Goal: Book appointment/travel/reservation

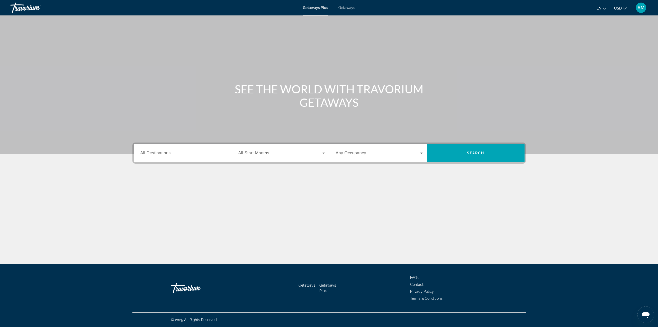
click at [269, 160] on div "Start Month All Start Months" at bounding box center [281, 153] width 95 height 19
click at [270, 157] on div "Search widget" at bounding box center [281, 153] width 87 height 14
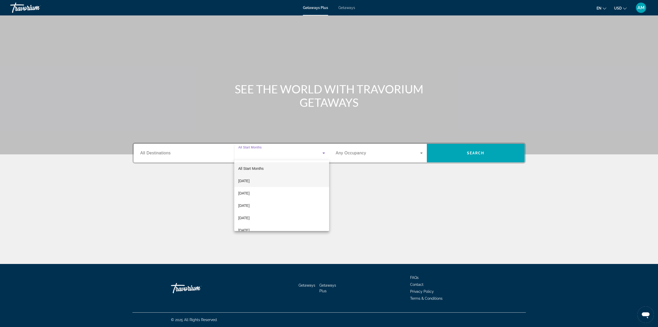
click at [250, 180] on span "[DATE]" at bounding box center [243, 181] width 11 height 6
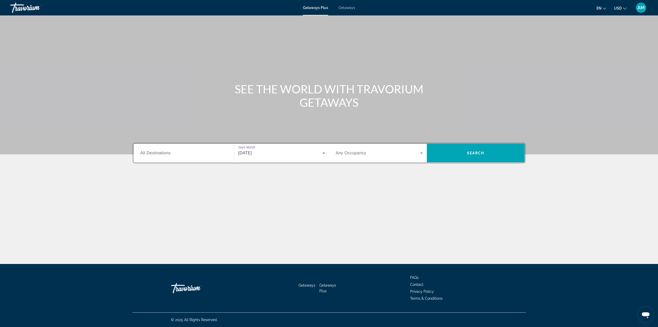
click at [162, 151] on span "All Destinations" at bounding box center [155, 153] width 30 height 4
click at [162, 151] on input "Destination All Destinations" at bounding box center [183, 153] width 87 height 6
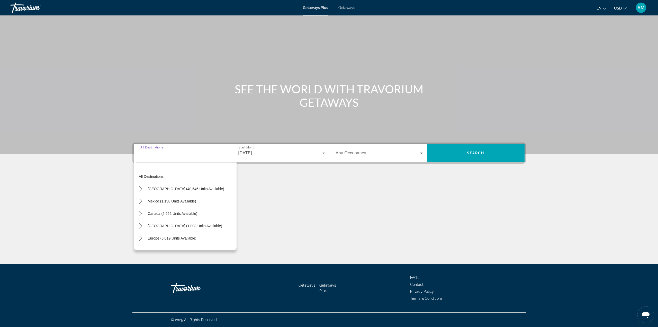
drag, startPoint x: 163, startPoint y: 187, endPoint x: 169, endPoint y: 185, distance: 6.2
click at [164, 187] on span "[GEOGRAPHIC_DATA] (40,546 units available)" at bounding box center [186, 189] width 76 height 4
type input "**********"
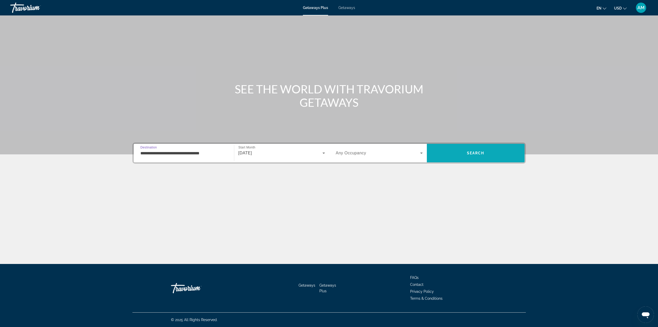
click at [473, 158] on span "Search" at bounding box center [476, 153] width 98 height 12
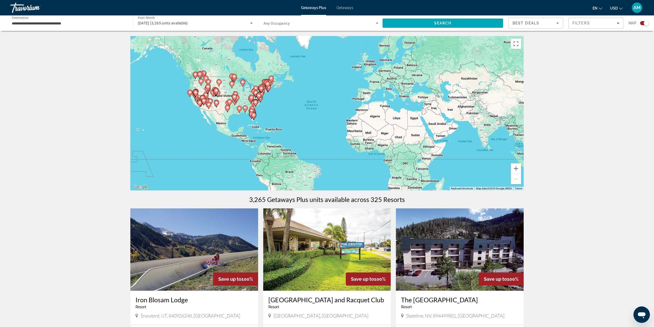
click at [203, 99] on icon "Main content" at bounding box center [203, 101] width 5 height 7
click at [203, 99] on div "To activate drag with keyboard, press Alt + Enter. Once in keyboard drag state,…" at bounding box center [326, 113] width 393 height 154
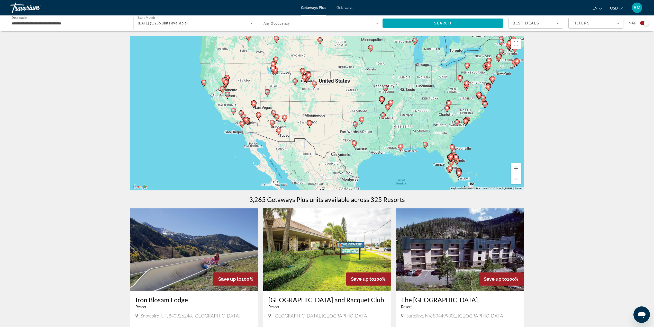
click at [213, 94] on div "To activate drag with keyboard, press Alt + Enter. Once in keyboard drag state,…" at bounding box center [326, 113] width 393 height 154
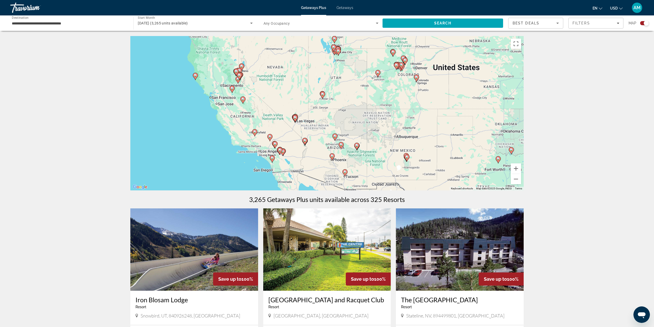
click at [231, 85] on div "To activate drag with keyboard, press Alt + Enter. Once in keyboard drag state,…" at bounding box center [326, 113] width 393 height 154
click at [232, 85] on div "To activate drag with keyboard, press Alt + Enter. Once in keyboard drag state,…" at bounding box center [326, 113] width 393 height 154
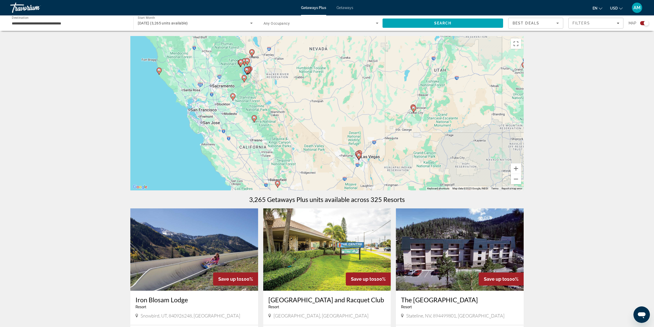
click at [159, 72] on icon "Main content" at bounding box center [159, 71] width 5 height 7
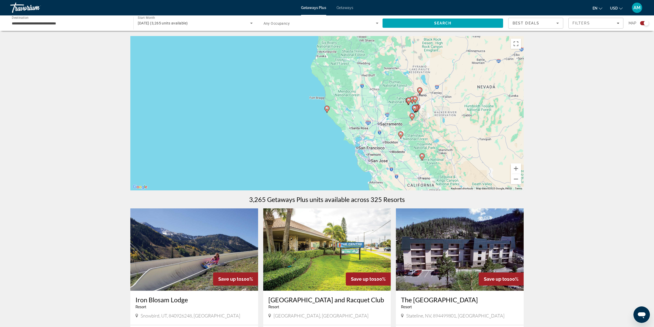
click at [326, 107] on image "Main content" at bounding box center [326, 108] width 3 height 3
click at [327, 108] on image "Main content" at bounding box center [326, 108] width 3 height 3
type input "**********"
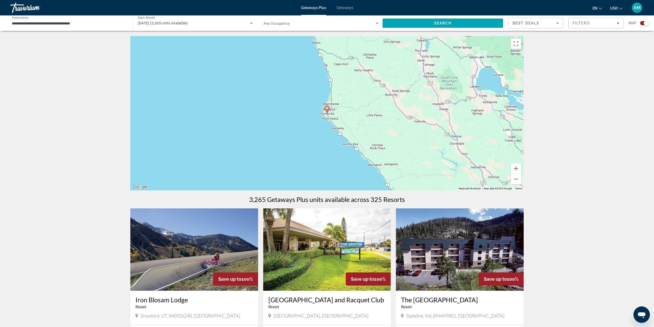
click at [327, 107] on image "Main content" at bounding box center [326, 108] width 3 height 3
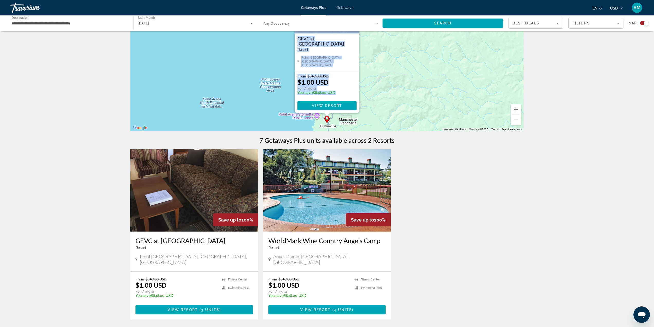
scroll to position [77, 0]
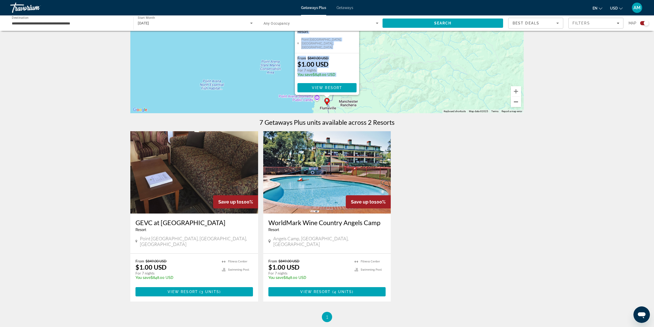
click at [516, 105] on button "Zoom out" at bounding box center [516, 102] width 10 height 10
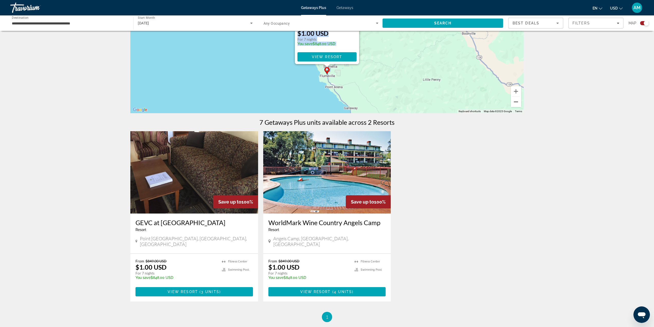
click at [516, 105] on button "Zoom out" at bounding box center [516, 102] width 10 height 10
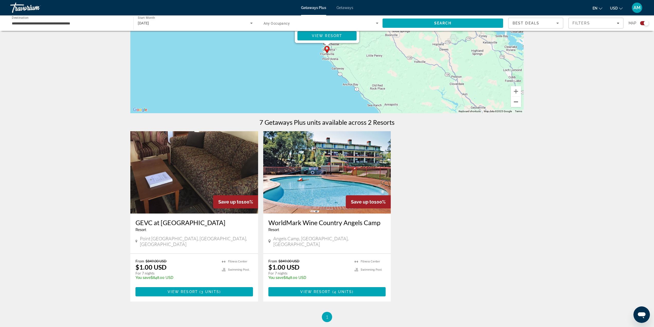
click at [516, 105] on button "Zoom out" at bounding box center [516, 102] width 10 height 10
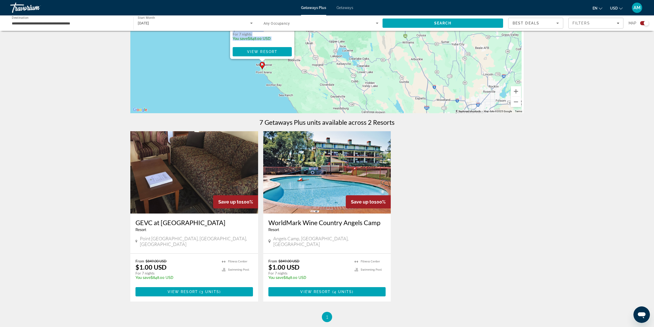
drag, startPoint x: 427, startPoint y: 83, endPoint x: 385, endPoint y: 106, distance: 47.7
click at [385, 106] on div "To activate drag with keyboard, press Alt + Enter. Once in keyboard drag state,…" at bounding box center [326, 36] width 393 height 154
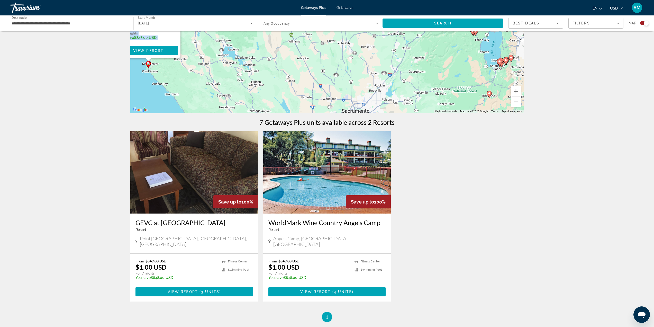
drag, startPoint x: 391, startPoint y: 103, endPoint x: 281, endPoint y: 93, distance: 110.9
click at [281, 93] on div "To activate drag with keyboard, press Alt + Enter. Once in keyboard drag state,…" at bounding box center [326, 36] width 393 height 154
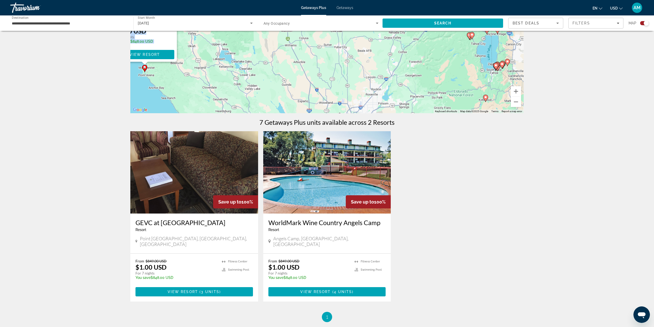
click at [392, 93] on div "To activate drag with keyboard, press Alt + Enter. Once in keyboard drag state,…" at bounding box center [326, 36] width 393 height 154
click at [392, 94] on div "To activate drag with keyboard, press Alt + Enter. Once in keyboard drag state,…" at bounding box center [326, 36] width 393 height 154
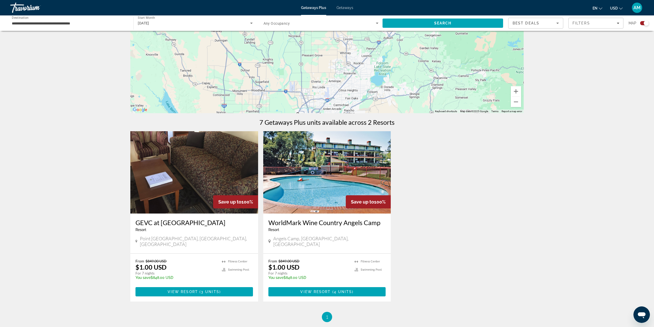
drag, startPoint x: 401, startPoint y: 102, endPoint x: 400, endPoint y: 80, distance: 21.9
click at [400, 80] on div "Main content" at bounding box center [326, 36] width 393 height 154
click at [385, 80] on div "Main content" at bounding box center [326, 36] width 393 height 154
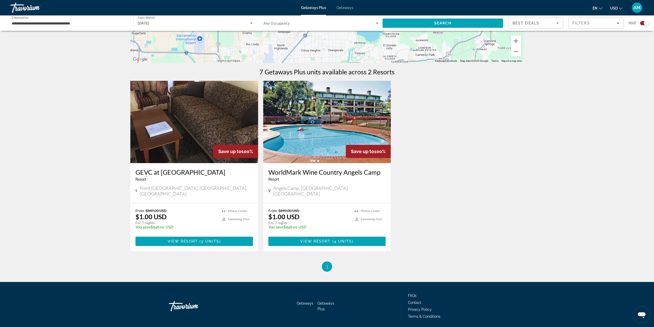
scroll to position [128, 0]
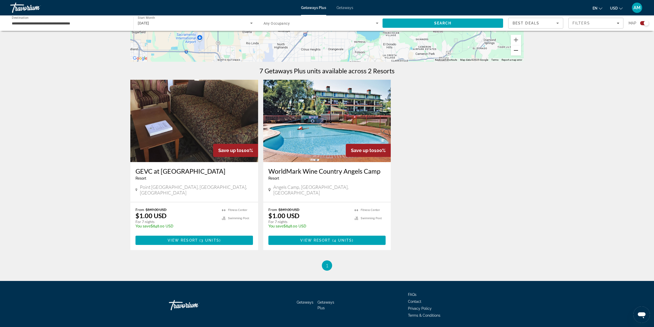
click at [517, 52] on button "Zoom out" at bounding box center [516, 50] width 10 height 10
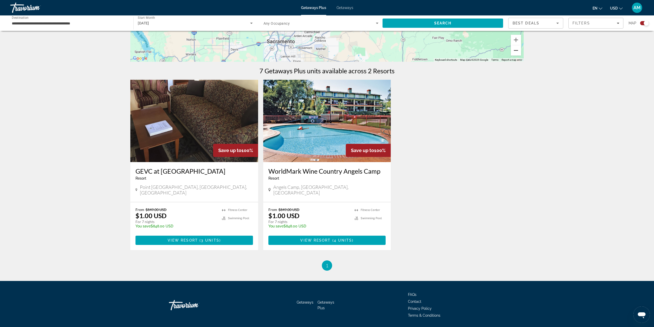
click at [517, 52] on button "Zoom out" at bounding box center [516, 50] width 10 height 10
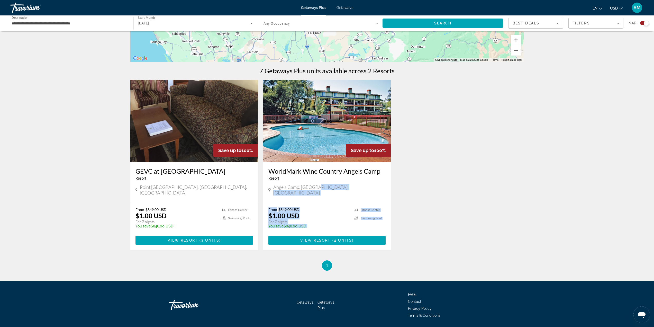
drag, startPoint x: 490, startPoint y: 190, endPoint x: 480, endPoint y: 277, distance: 87.7
click at [487, 266] on div "**********" at bounding box center [327, 111] width 654 height 409
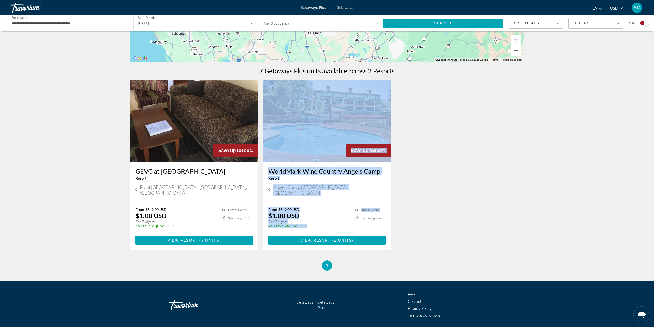
drag, startPoint x: 458, startPoint y: 88, endPoint x: 470, endPoint y: 213, distance: 125.7
click at [470, 212] on div "Save up to 100% GEVC at [GEOGRAPHIC_DATA] - This is an adults only resort Point…" at bounding box center [327, 170] width 398 height 180
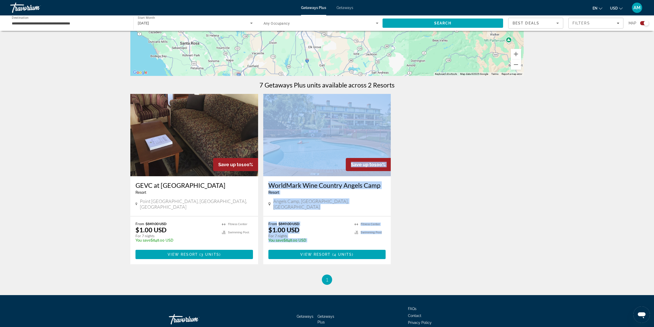
scroll to position [0, 0]
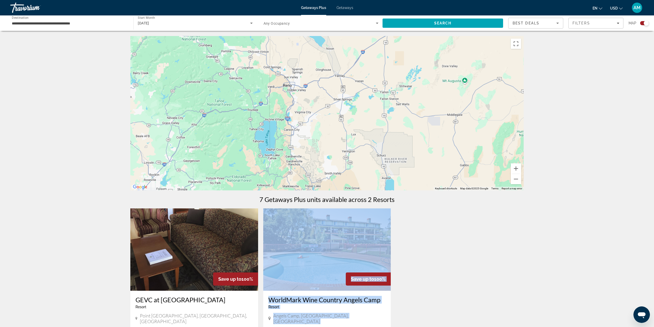
drag, startPoint x: 468, startPoint y: 82, endPoint x: 295, endPoint y: 140, distance: 182.8
click at [295, 140] on div "To activate drag with keyboard, press Alt + Enter. Once in keyboard drag state,…" at bounding box center [326, 113] width 393 height 154
click at [262, 157] on div "Main content" at bounding box center [326, 113] width 393 height 154
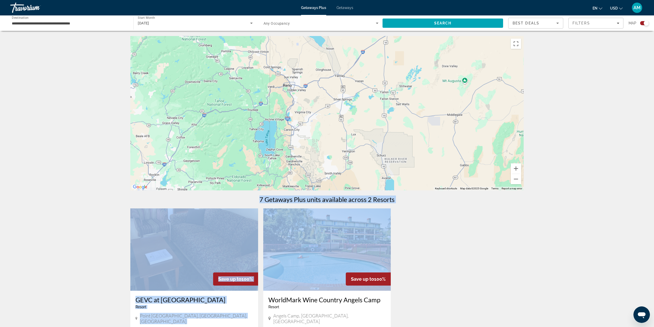
click at [263, 157] on div "Main content" at bounding box center [326, 113] width 393 height 154
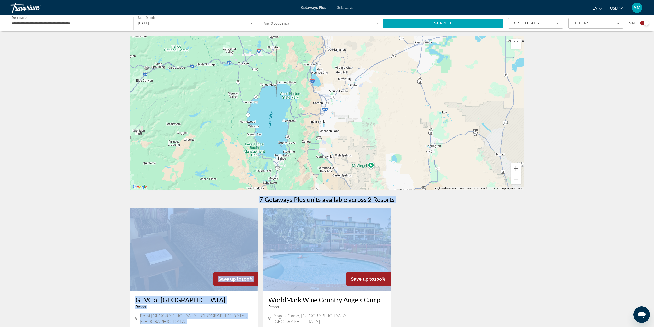
click at [270, 154] on div "Main content" at bounding box center [326, 113] width 393 height 154
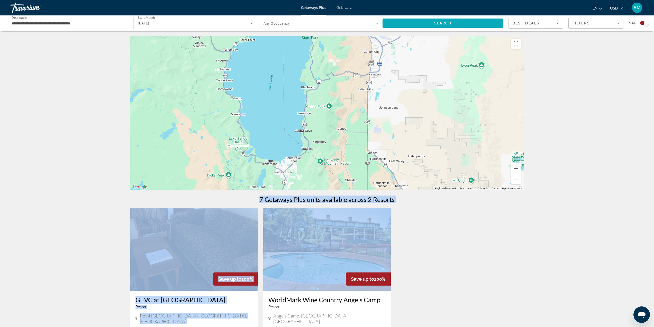
click at [458, 23] on span "Search" at bounding box center [442, 23] width 121 height 12
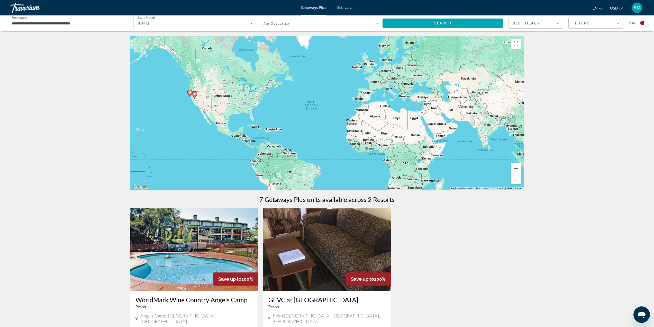
click at [202, 112] on div "To activate drag with keyboard, press Alt + Enter. Once in keyboard drag state,…" at bounding box center [326, 113] width 393 height 154
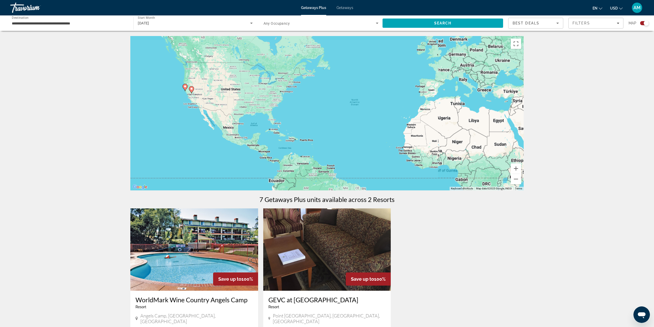
click at [203, 112] on div "To activate drag with keyboard, press Alt + Enter. Once in keyboard drag state,…" at bounding box center [326, 113] width 393 height 154
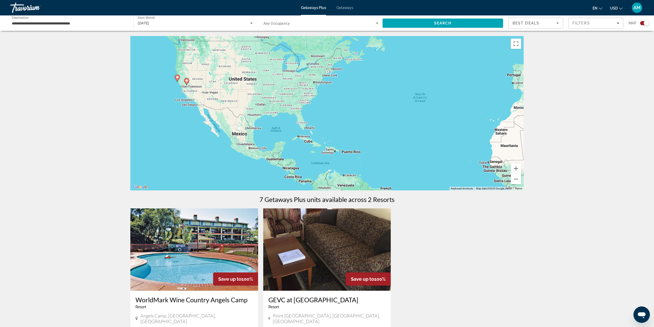
click at [186, 81] on image "Main content" at bounding box center [186, 80] width 3 height 3
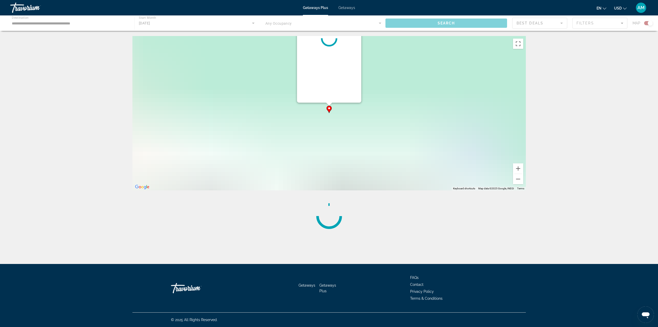
click at [186, 81] on div "To activate drag with keyboard, press Alt + Enter. Once in keyboard drag state,…" at bounding box center [328, 113] width 393 height 154
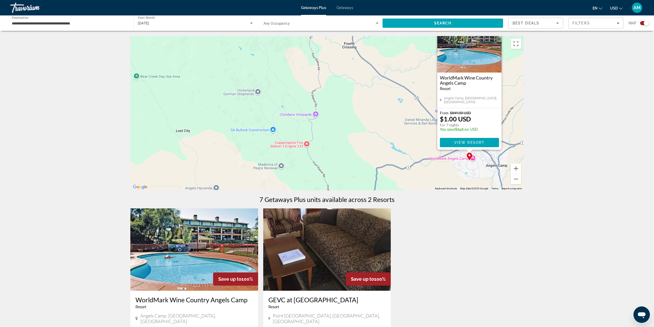
click at [367, 116] on div "To activate drag with keyboard, press Alt + Enter. Once in keyboard drag state,…" at bounding box center [326, 113] width 393 height 154
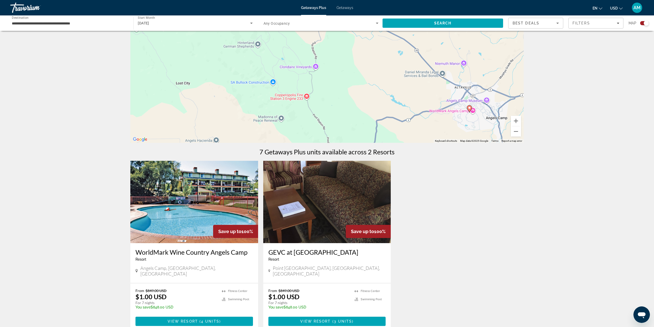
scroll to position [103, 0]
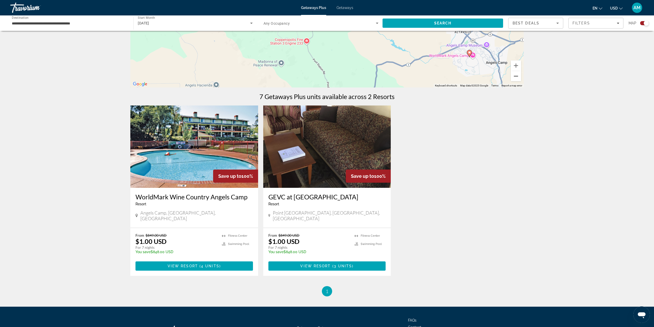
click at [516, 75] on button "Zoom out" at bounding box center [516, 76] width 10 height 10
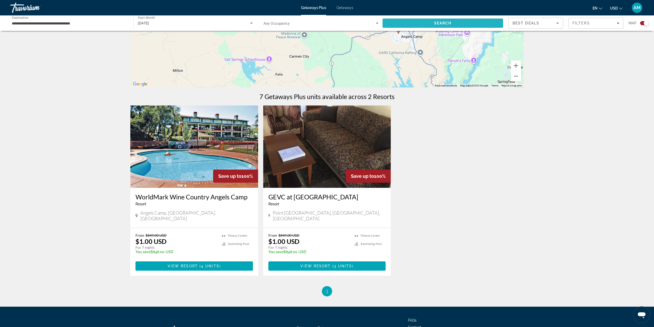
drag, startPoint x: 443, startPoint y: 23, endPoint x: 456, endPoint y: 36, distance: 17.6
click at [443, 24] on span "Search" at bounding box center [442, 23] width 17 height 4
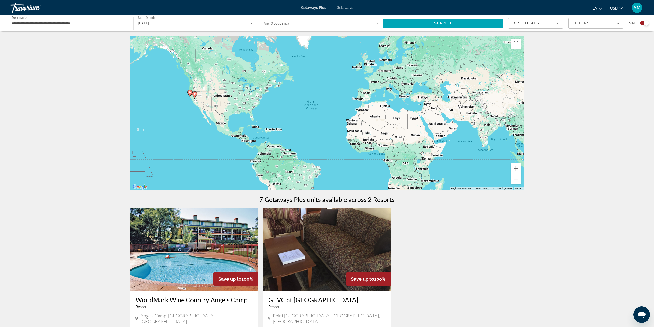
click at [195, 104] on div "To activate drag with keyboard, press Alt + Enter. Once in keyboard drag state,…" at bounding box center [326, 113] width 393 height 154
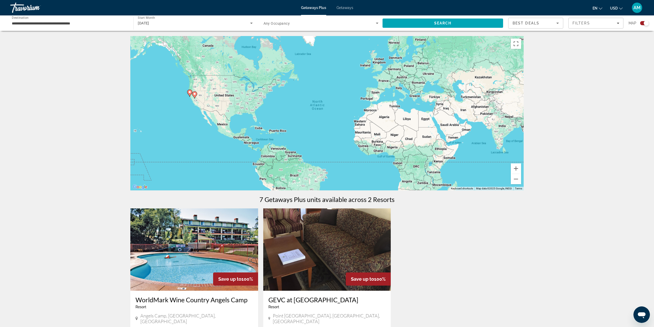
click at [195, 104] on div "To activate drag with keyboard, press Alt + Enter. Once in keyboard drag state,…" at bounding box center [326, 113] width 393 height 154
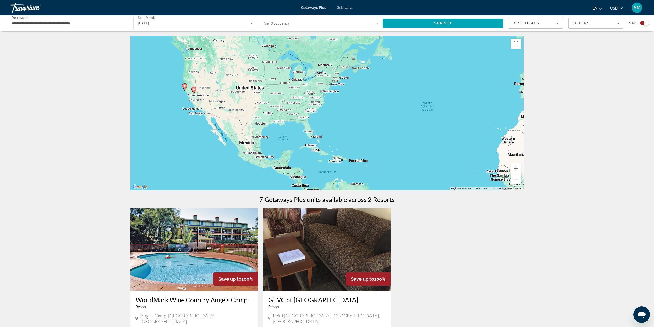
click at [200, 99] on div "To activate drag with keyboard, press Alt + Enter. Once in keyboard drag state,…" at bounding box center [326, 113] width 393 height 154
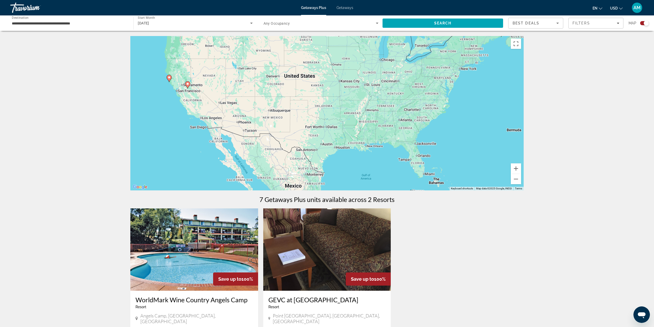
click at [197, 90] on div "To activate drag with keyboard, press Alt + Enter. Once in keyboard drag state,…" at bounding box center [326, 113] width 393 height 154
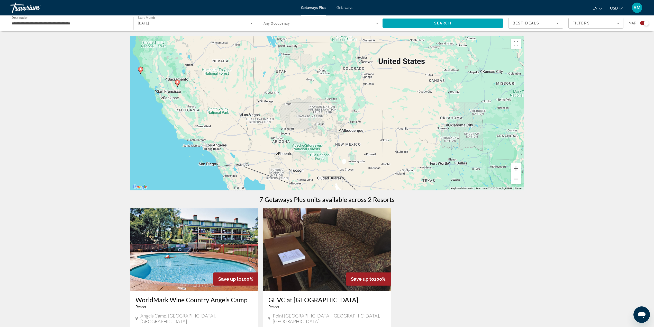
click at [191, 83] on div "To activate drag with keyboard, press Alt + Enter. Once in keyboard drag state,…" at bounding box center [326, 113] width 393 height 154
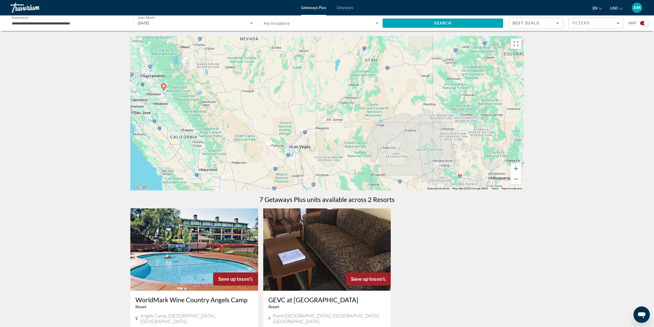
drag, startPoint x: 187, startPoint y: 60, endPoint x: 244, endPoint y: 107, distance: 74.3
click at [244, 107] on div "To activate drag with keyboard, press Alt + Enter. Once in keyboard drag state,…" at bounding box center [326, 113] width 393 height 154
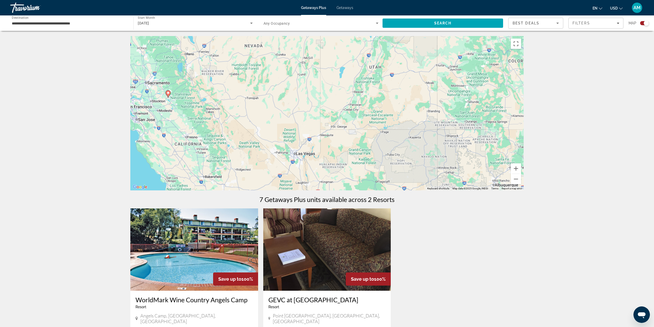
drag, startPoint x: 296, startPoint y: 129, endPoint x: 366, endPoint y: 170, distance: 81.2
click at [365, 170] on div "To activate drag with keyboard, press Alt + Enter. Once in keyboard drag state,…" at bounding box center [326, 113] width 393 height 154
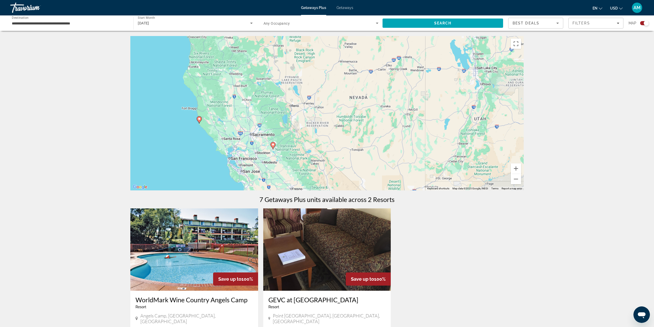
click at [289, 118] on div "To activate drag with keyboard, press Alt + Enter. Once in keyboard drag state,…" at bounding box center [326, 113] width 393 height 154
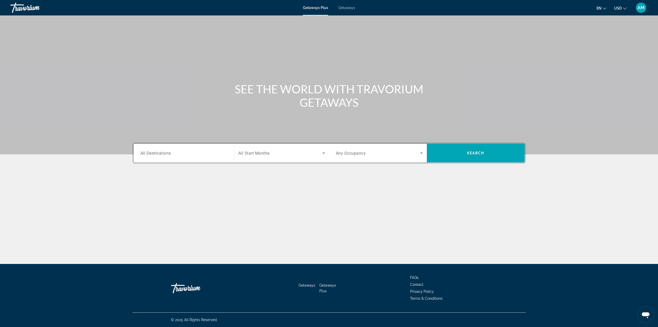
click at [263, 153] on span "All Start Months" at bounding box center [253, 153] width 31 height 5
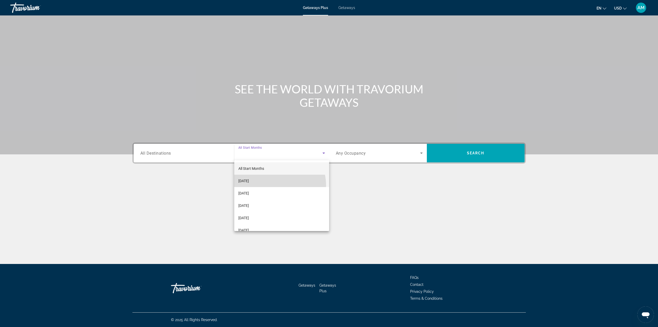
click at [272, 185] on mat-option "[DATE]" at bounding box center [281, 180] width 95 height 12
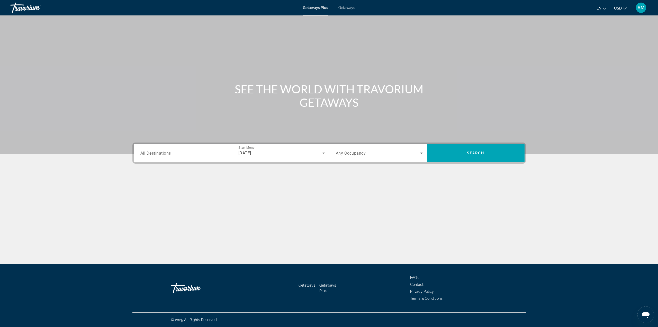
click at [157, 153] on span "All Destinations" at bounding box center [155, 152] width 31 height 5
click at [157, 153] on input "Destination All Destinations" at bounding box center [183, 153] width 87 height 6
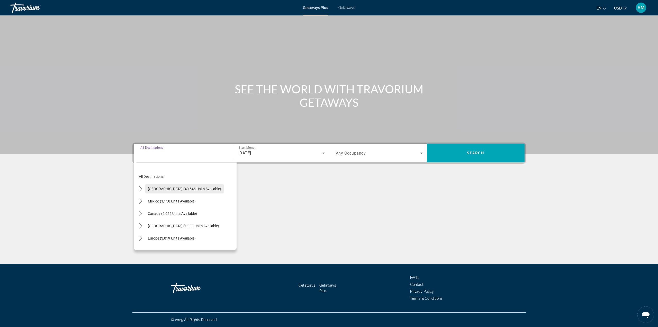
click at [180, 189] on span "[GEOGRAPHIC_DATA] (40,546 units available)" at bounding box center [184, 189] width 73 height 4
type input "**********"
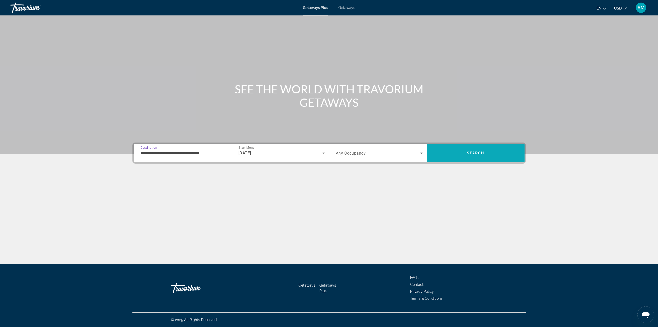
click at [487, 156] on span "Search" at bounding box center [476, 153] width 98 height 12
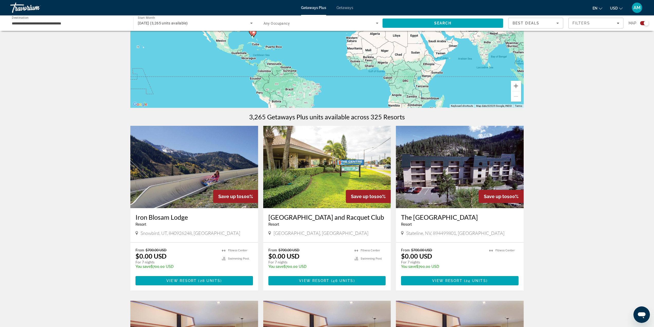
scroll to position [26, 0]
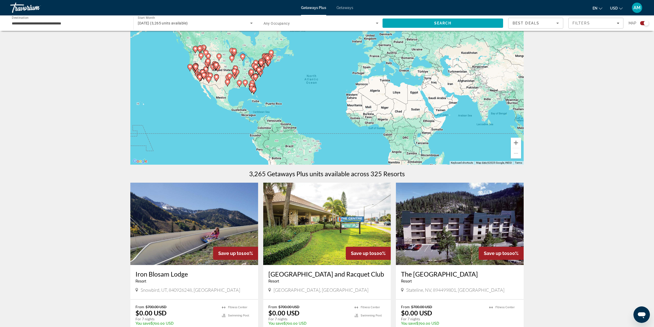
click at [177, 109] on div "To activate drag with keyboard, press Alt + Enter. Once in keyboard drag state,…" at bounding box center [326, 87] width 393 height 154
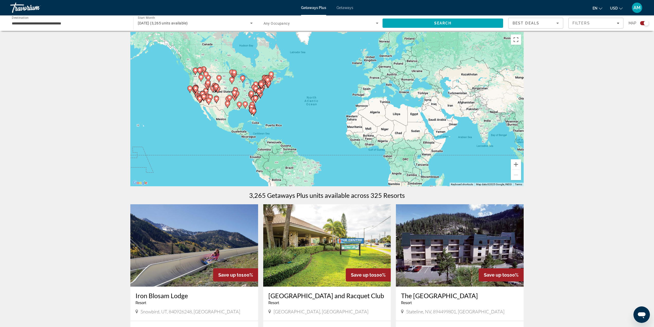
scroll to position [0, 0]
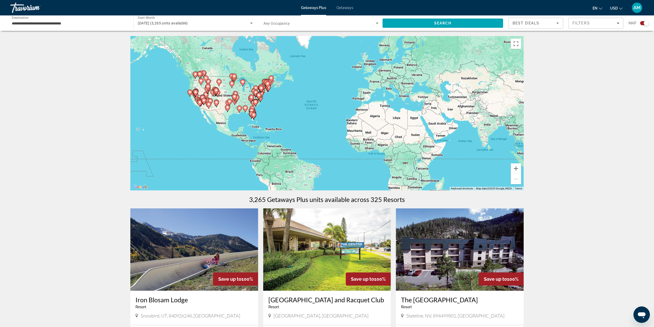
click at [190, 100] on div "To activate drag with keyboard, press Alt + Enter. Once in keyboard drag state,…" at bounding box center [326, 113] width 393 height 154
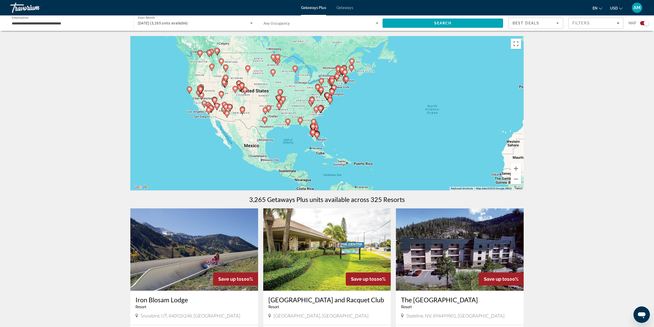
click at [195, 102] on div "To activate drag with keyboard, press Alt + Enter. Once in keyboard drag state,…" at bounding box center [326, 113] width 393 height 154
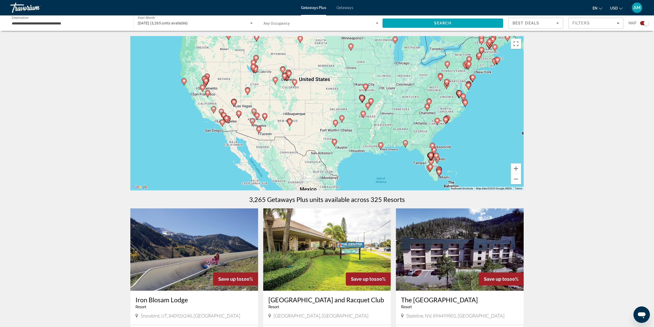
click at [210, 82] on div "To activate drag with keyboard, press Alt + Enter. Once in keyboard drag state,…" at bounding box center [326, 113] width 393 height 154
click at [210, 81] on div "To activate drag with keyboard, press Alt + Enter. Once in keyboard drag state,…" at bounding box center [326, 113] width 393 height 154
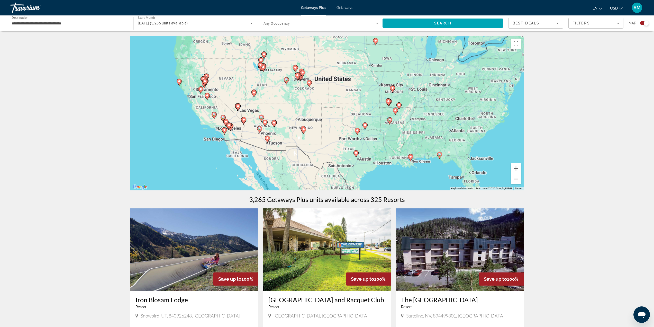
click at [211, 81] on div "To activate drag with keyboard, press Alt + Enter. Once in keyboard drag state,…" at bounding box center [326, 113] width 393 height 154
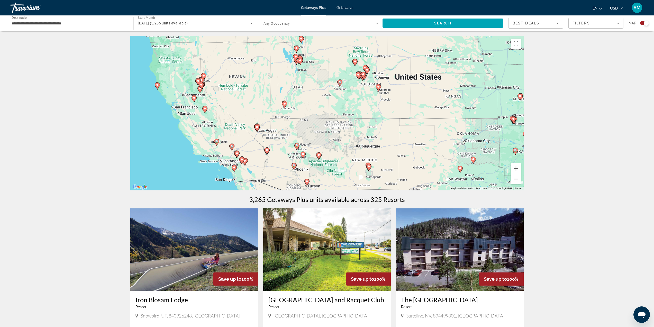
click at [209, 94] on div "To activate drag with keyboard, press Alt + Enter. Once in keyboard drag state,…" at bounding box center [326, 113] width 393 height 154
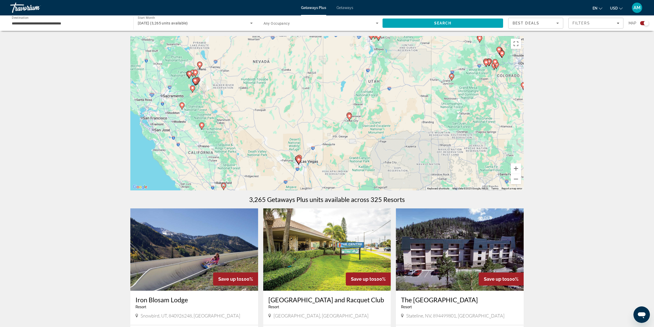
click at [209, 94] on div "To activate drag with keyboard, press Alt + Enter. Once in keyboard drag state,…" at bounding box center [326, 113] width 393 height 154
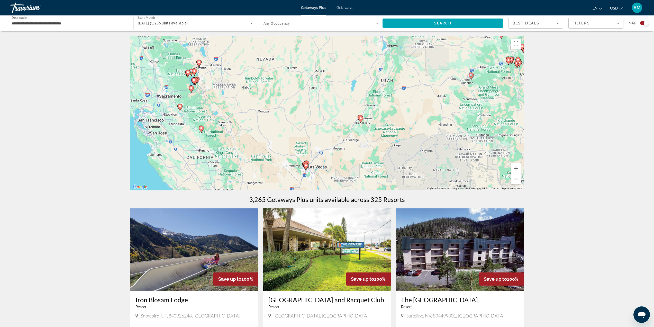
click at [209, 94] on div "To activate drag with keyboard, press Alt + Enter. Once in keyboard drag state,…" at bounding box center [326, 113] width 393 height 154
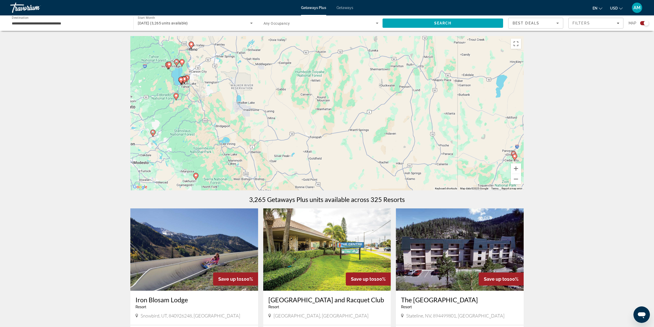
drag, startPoint x: 185, startPoint y: 84, endPoint x: 188, endPoint y: 93, distance: 9.8
click at [188, 93] on div "To activate drag with keyboard, press Alt + Enter. Once in keyboard drag state,…" at bounding box center [326, 113] width 393 height 154
click at [176, 82] on div "To activate drag with keyboard, press Alt + Enter. Once in keyboard drag state,…" at bounding box center [326, 113] width 393 height 154
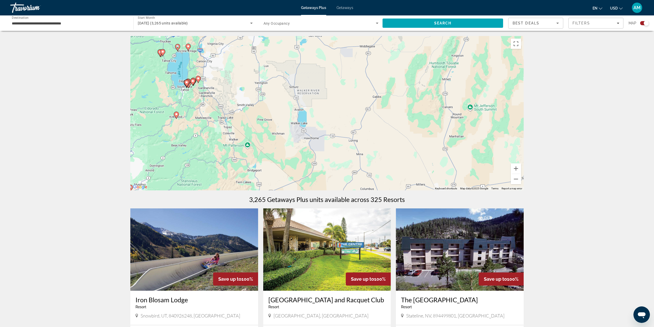
click at [188, 84] on icon "Main content" at bounding box center [186, 83] width 5 height 7
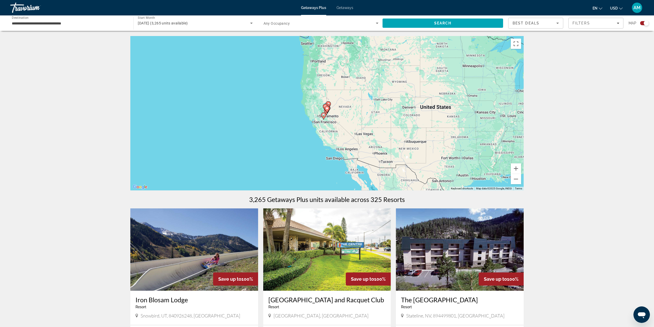
click at [327, 109] on image "Main content" at bounding box center [326, 108] width 3 height 3
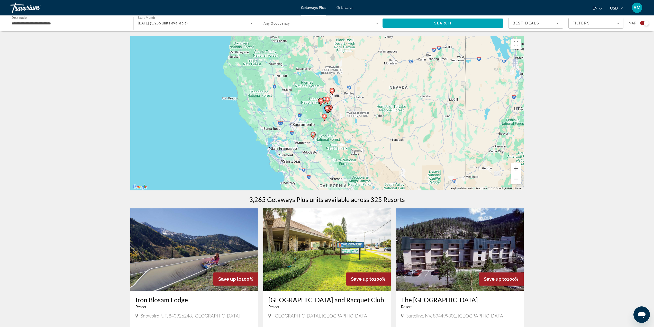
click at [326, 108] on image "Main content" at bounding box center [326, 108] width 3 height 3
type input "**********"
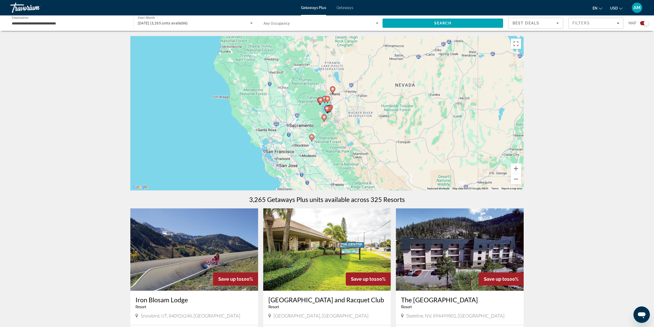
click at [326, 108] on image "Main content" at bounding box center [326, 108] width 3 height 3
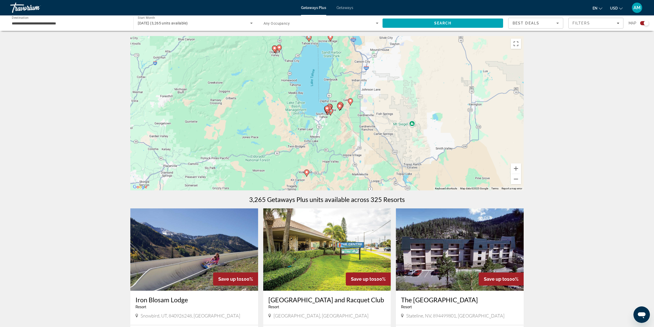
click at [327, 112] on g "Main content" at bounding box center [326, 109] width 5 height 7
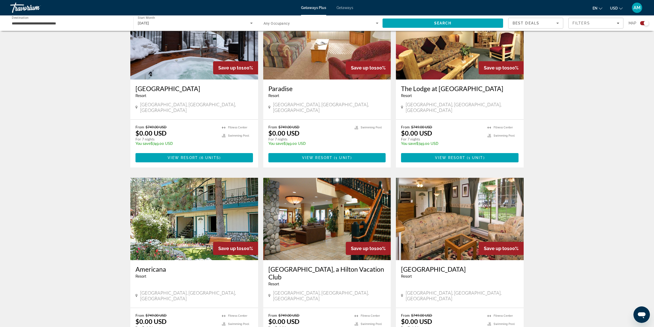
scroll to position [411, 0]
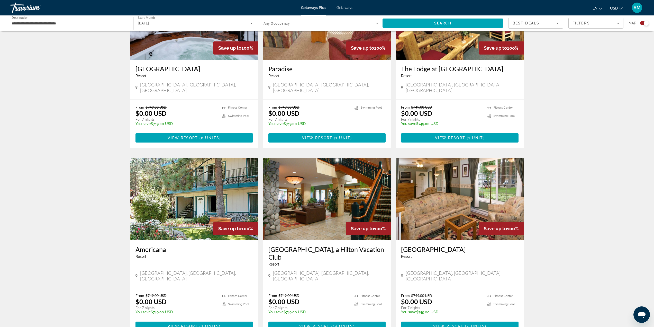
click at [317, 175] on img "Main content" at bounding box center [327, 199] width 128 height 82
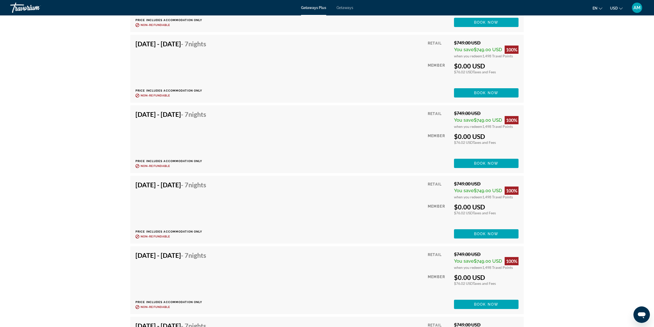
scroll to position [1182, 0]
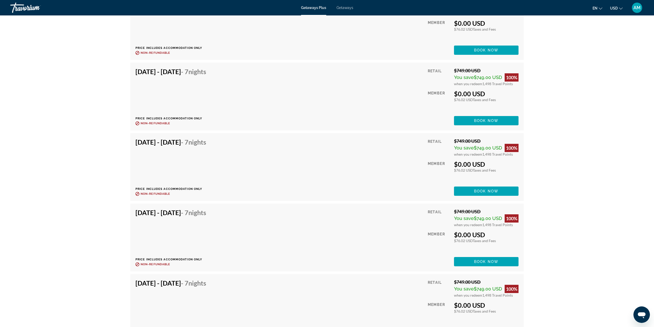
scroll to position [1208, 0]
drag, startPoint x: 495, startPoint y: 261, endPoint x: 369, endPoint y: 252, distance: 126.7
click at [373, 255] on div "[DATE] - [DATE] - 7 Nights Price includes accommodation only Refundable until :…" at bounding box center [326, 237] width 383 height 58
click at [196, 210] on h4 "[DATE] - [DATE] - 7 Nights" at bounding box center [170, 212] width 71 height 8
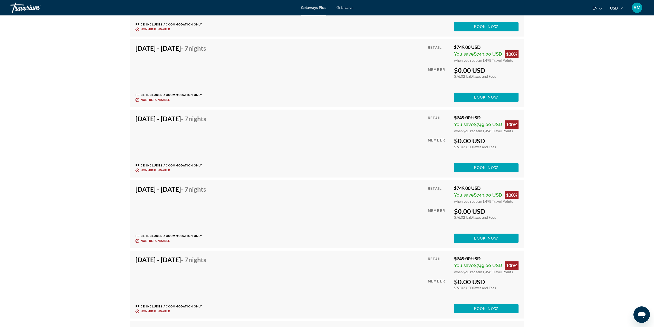
scroll to position [1114, 0]
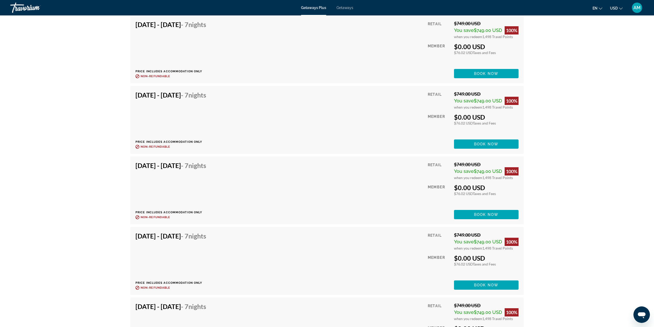
click at [206, 170] on div "[DATE] - [DATE] - 7 Nights" at bounding box center [170, 166] width 71 height 10
drag, startPoint x: 184, startPoint y: 166, endPoint x: 180, endPoint y: 173, distance: 7.8
click at [184, 166] on h4 "[DATE] - [DATE] - 7 Nights" at bounding box center [170, 165] width 71 height 8
drag, startPoint x: 150, startPoint y: 201, endPoint x: 150, endPoint y: 204, distance: 2.6
click at [150, 203] on div "[DATE] - [DATE] - 7 Nights Price includes accommodation only Refundable until :…" at bounding box center [172, 190] width 75 height 58
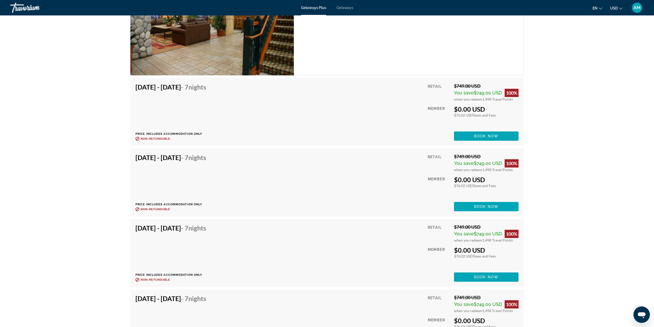
scroll to position [985, 0]
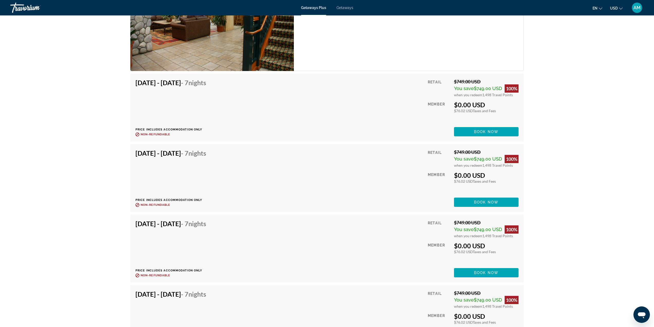
drag, startPoint x: 133, startPoint y: 154, endPoint x: 222, endPoint y: 159, distance: 89.0
click at [222, 157] on div "[DATE] - [DATE] - 7 Nights Price includes accommodation only Refundable until :…" at bounding box center [326, 178] width 393 height 68
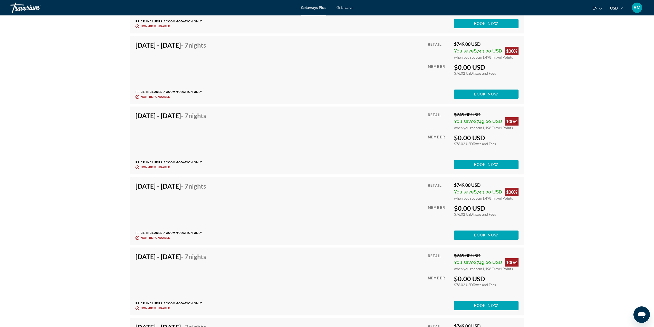
scroll to position [1165, 0]
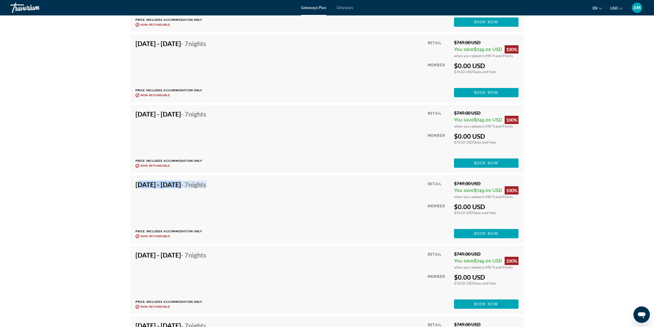
drag, startPoint x: 253, startPoint y: 180, endPoint x: 119, endPoint y: 186, distance: 134.0
click at [276, 298] on div "[DATE] - [DATE] - 7 Nights Price includes accommodation only Refundable until :…" at bounding box center [326, 280] width 383 height 58
drag, startPoint x: 205, startPoint y: 266, endPoint x: 98, endPoint y: 268, distance: 106.1
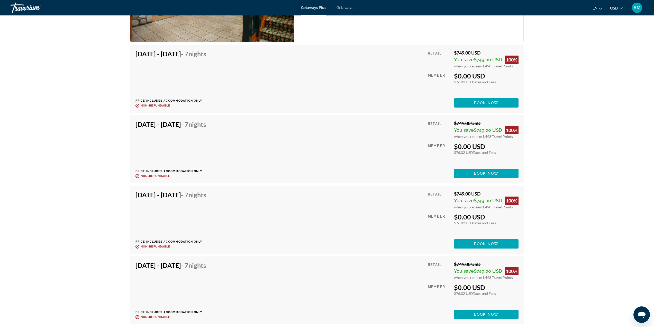
scroll to position [1011, 0]
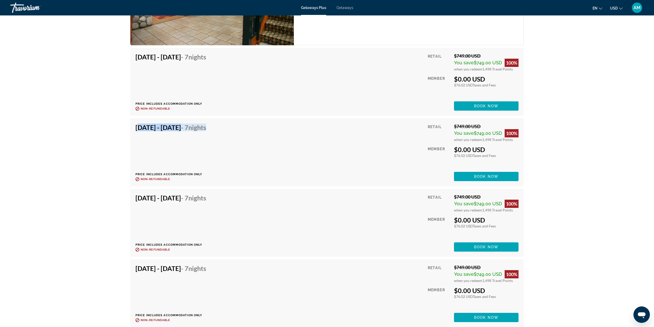
drag, startPoint x: 233, startPoint y: 132, endPoint x: 112, endPoint y: 137, distance: 121.4
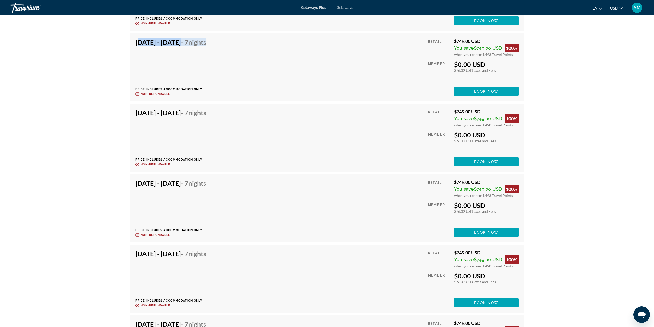
scroll to position [1088, 0]
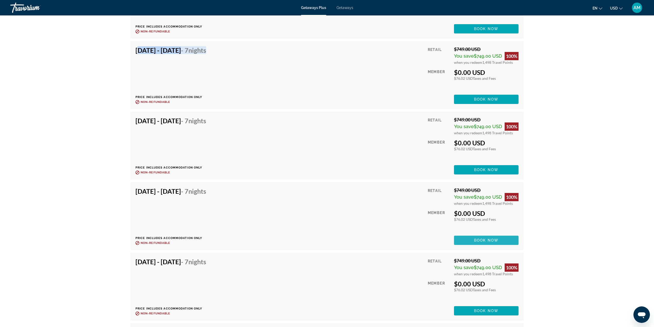
click at [476, 239] on span "Book now" at bounding box center [486, 240] width 24 height 4
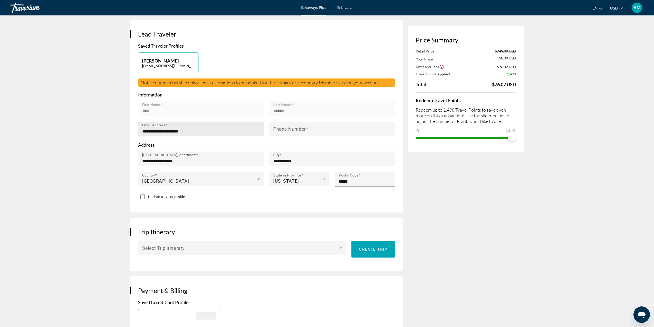
scroll to position [103, 0]
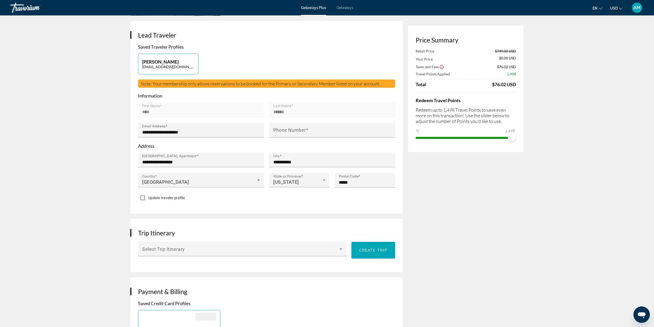
click at [168, 93] on form "**********" at bounding box center [266, 148] width 257 height 110
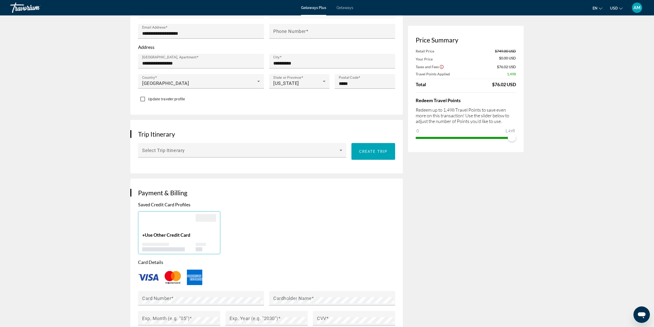
scroll to position [206, 0]
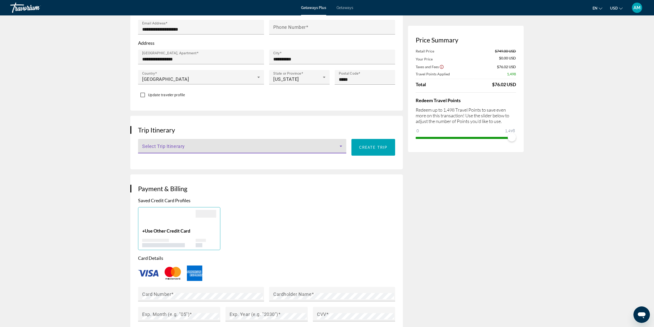
click at [158, 145] on span "Main content" at bounding box center [240, 148] width 197 height 6
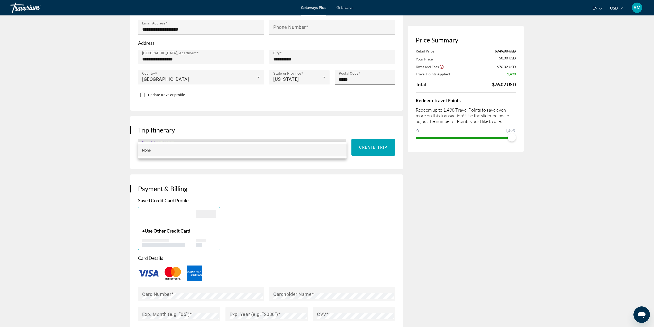
click at [158, 134] on div at bounding box center [327, 163] width 654 height 327
drag, startPoint x: 380, startPoint y: 170, endPoint x: 376, endPoint y: 173, distance: 4.9
click at [376, 174] on div "Payment & Billing Saved Credit Card Profiles + Use Other Credit Card Card Detai…" at bounding box center [266, 307] width 272 height 266
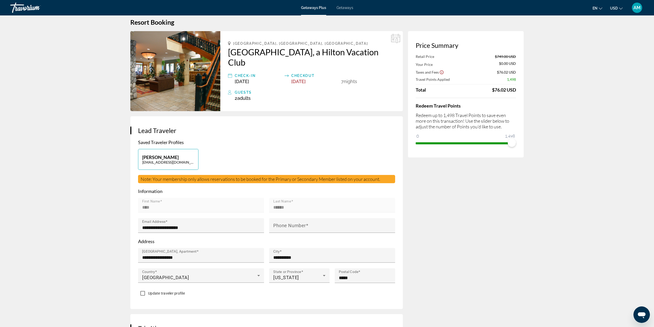
scroll to position [0, 0]
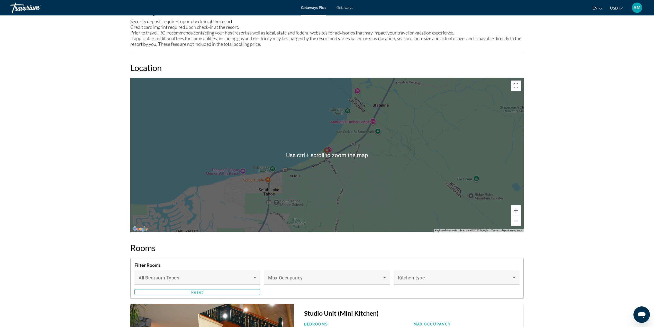
scroll to position [540, 0]
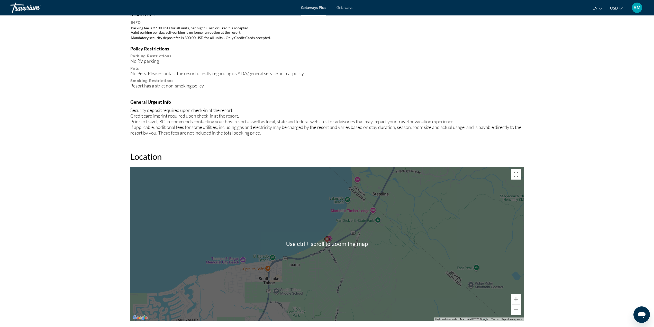
click at [347, 8] on span "Getaways" at bounding box center [344, 8] width 17 height 4
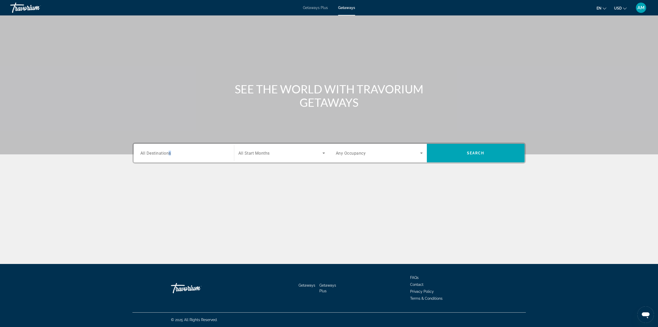
click at [170, 152] on span "All Destinations" at bounding box center [155, 152] width 31 height 5
click at [170, 152] on input "Destination All Destinations" at bounding box center [183, 153] width 87 height 6
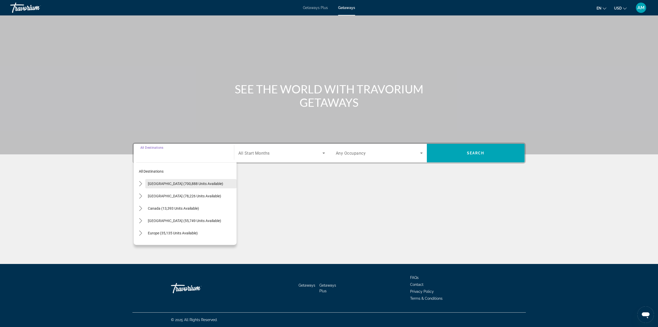
click at [182, 185] on span "[GEOGRAPHIC_DATA] (700,888 units available)" at bounding box center [185, 183] width 75 height 4
type input "**********"
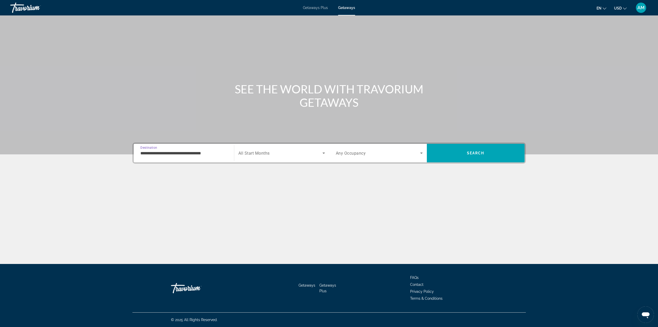
click at [259, 153] on span "All Start Months" at bounding box center [253, 153] width 31 height 5
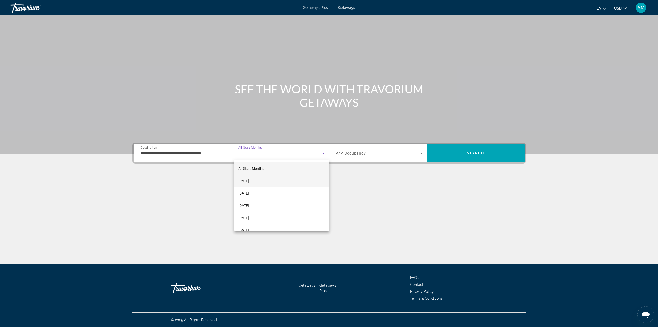
click at [274, 179] on mat-option "[DATE]" at bounding box center [281, 180] width 95 height 12
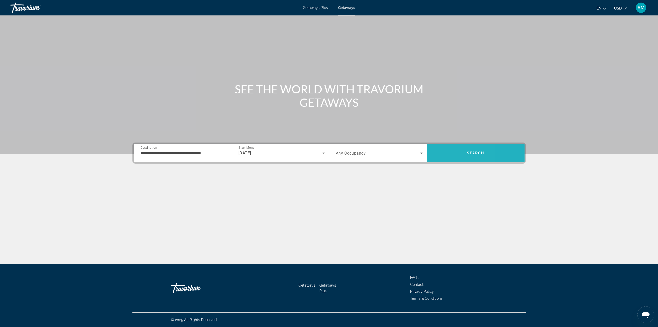
click at [444, 153] on span "Search" at bounding box center [476, 153] width 98 height 12
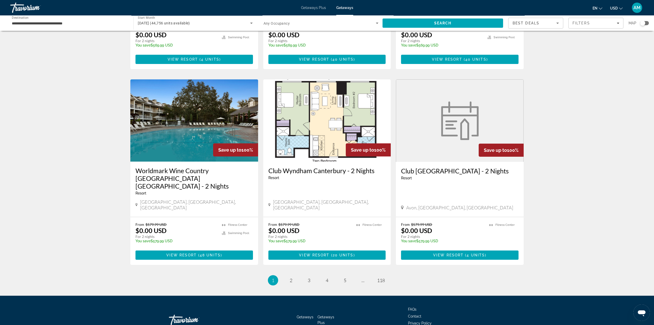
scroll to position [530, 0]
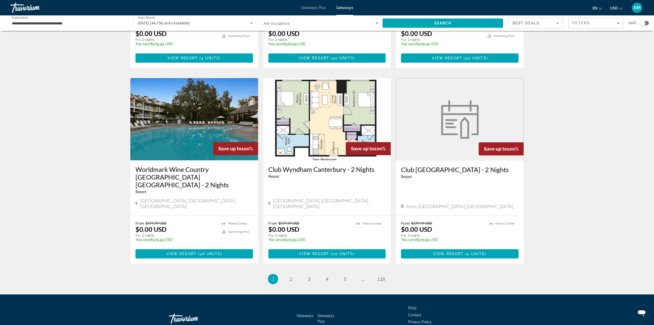
click at [314, 90] on img "Main content" at bounding box center [327, 119] width 128 height 82
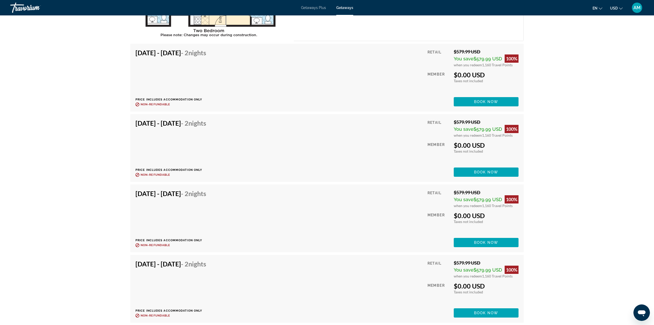
scroll to position [977, 0]
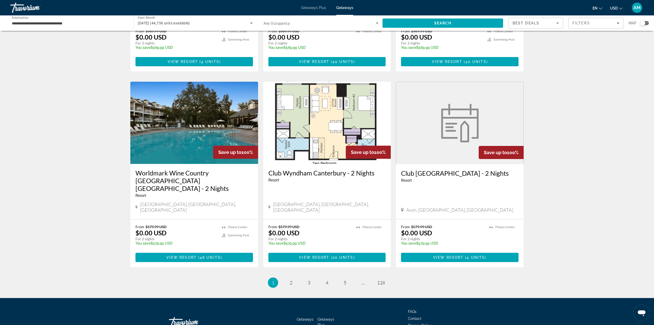
scroll to position [530, 0]
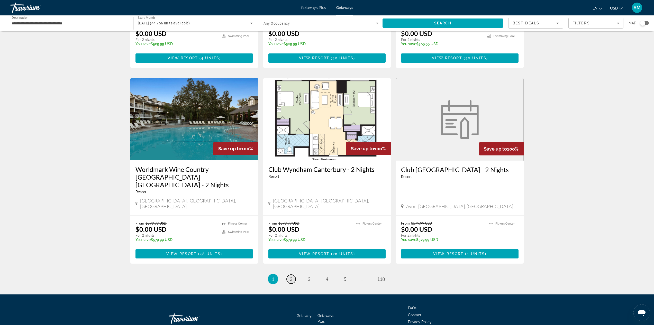
click at [295, 275] on link "page 2" at bounding box center [291, 279] width 9 height 9
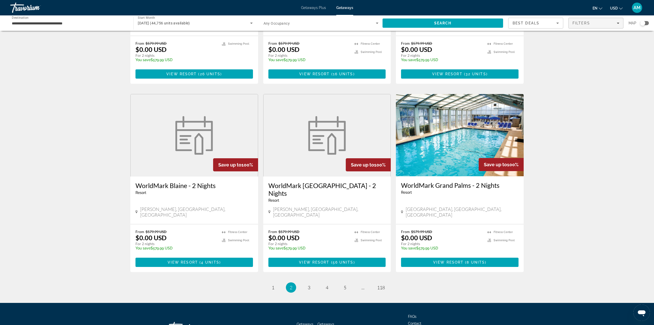
scroll to position [514, 0]
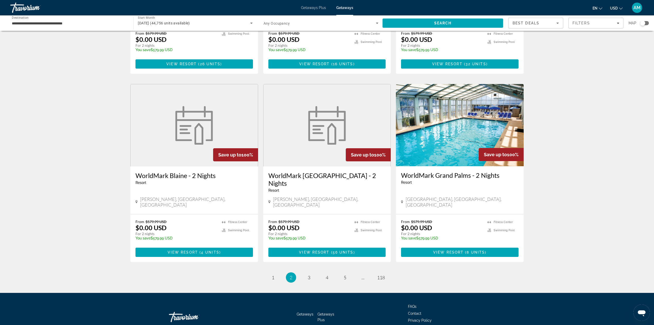
click at [314, 272] on ul "2 / 118 page 1 You're on page 2 page 3 page 4 page 5 page ... page 118" at bounding box center [326, 277] width 393 height 10
click at [310, 273] on link "page 3" at bounding box center [309, 277] width 9 height 9
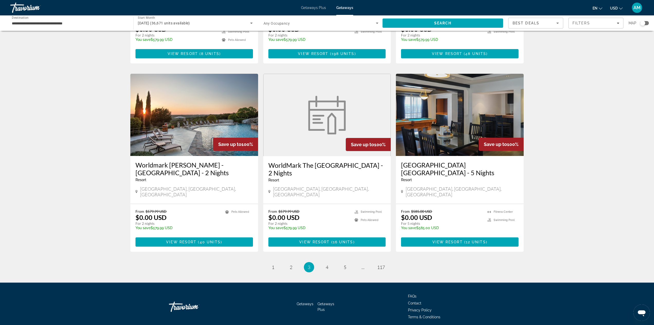
scroll to position [530, 0]
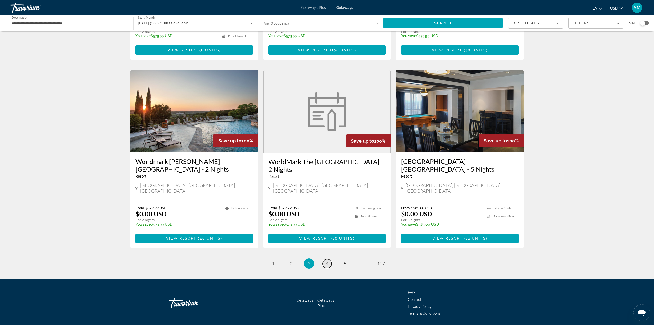
click at [328, 259] on link "page 4" at bounding box center [327, 263] width 9 height 9
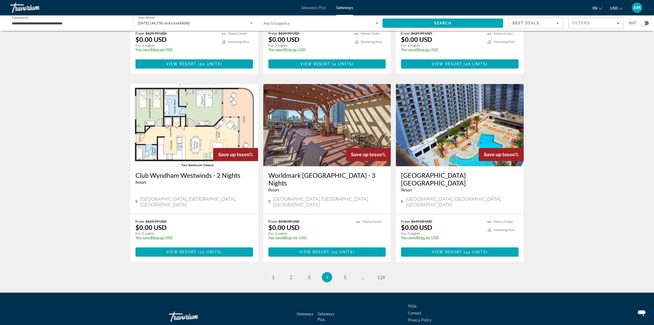
scroll to position [522, 0]
click at [325, 116] on img "Main content" at bounding box center [327, 125] width 128 height 82
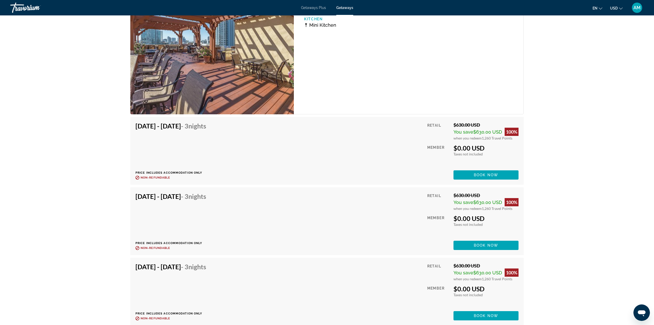
scroll to position [1346, 0]
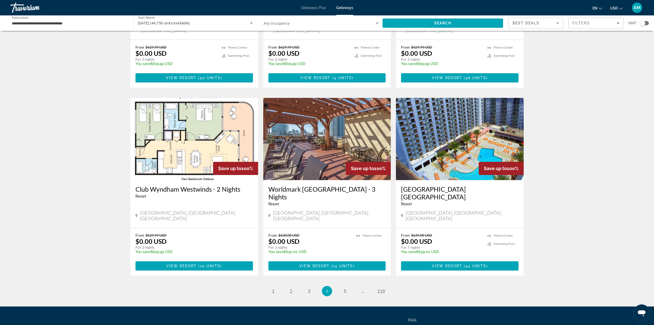
scroll to position [514, 0]
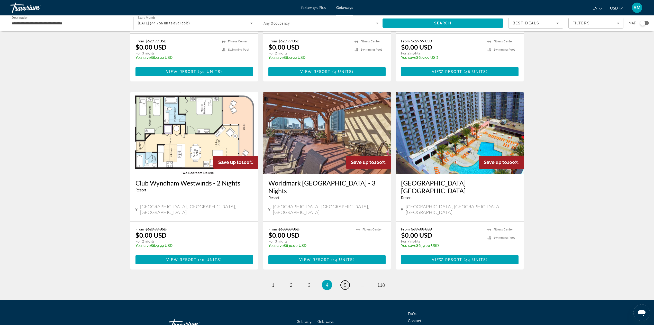
click at [345, 281] on link "page 5" at bounding box center [345, 285] width 9 height 9
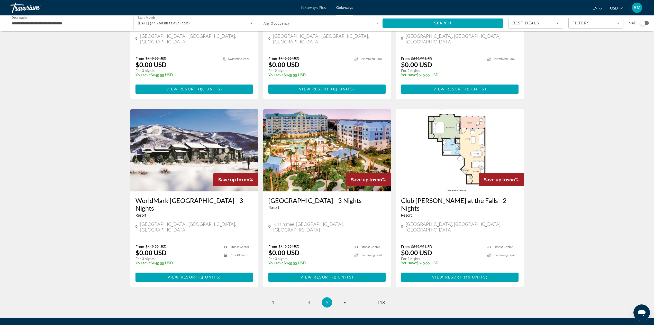
scroll to position [514, 0]
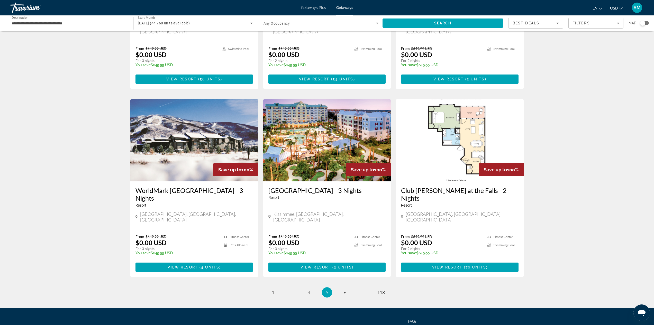
click at [341, 287] on li "page 6" at bounding box center [345, 292] width 10 height 10
click at [344, 290] on span "6" at bounding box center [345, 293] width 3 height 6
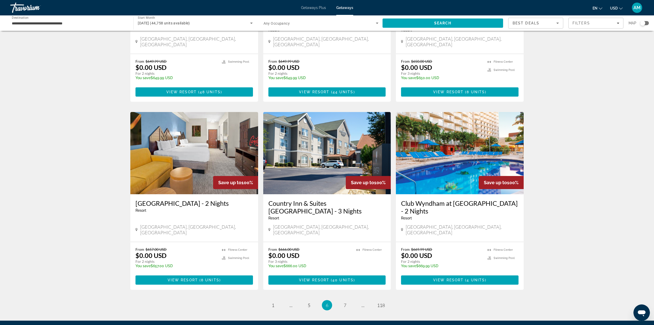
scroll to position [530, 0]
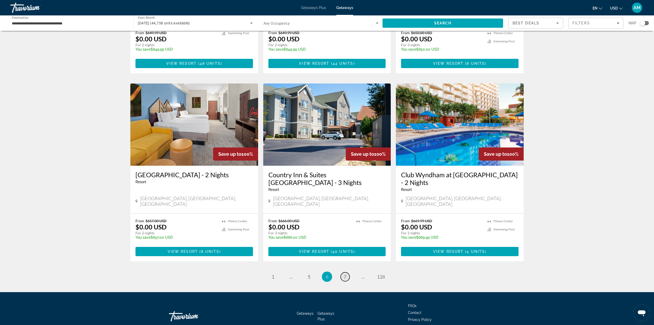
click at [344, 274] on span "7" at bounding box center [345, 277] width 3 height 6
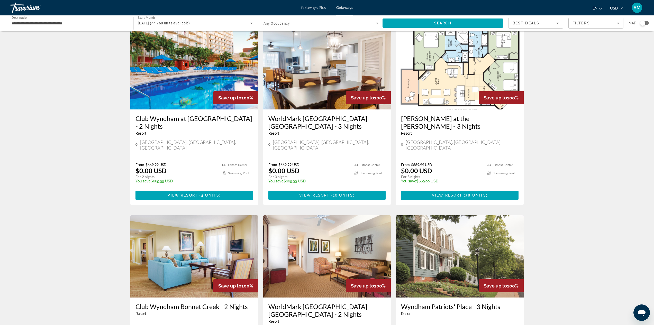
scroll to position [26, 0]
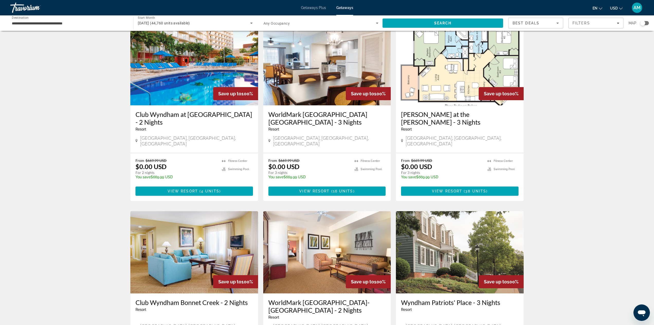
click at [178, 84] on img "Main content" at bounding box center [194, 64] width 128 height 82
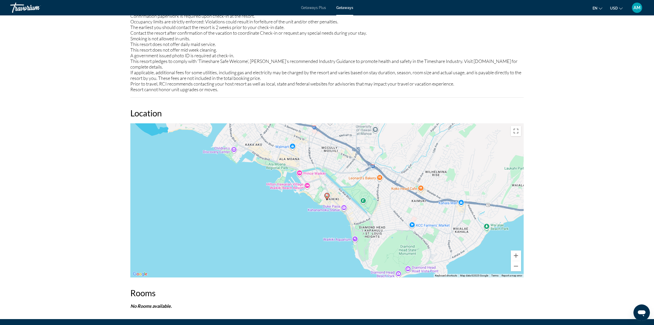
scroll to position [774, 0]
